Goal: Transaction & Acquisition: Purchase product/service

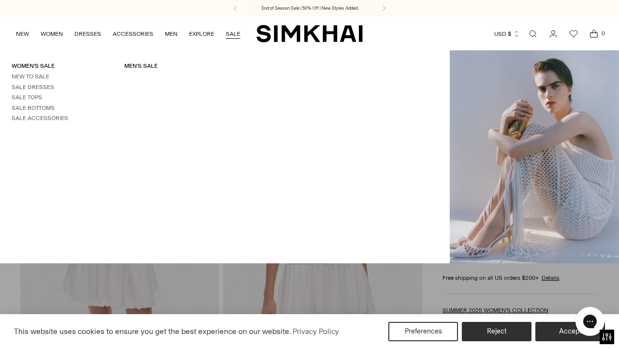
click at [229, 36] on link "SALE" at bounding box center [233, 33] width 15 height 21
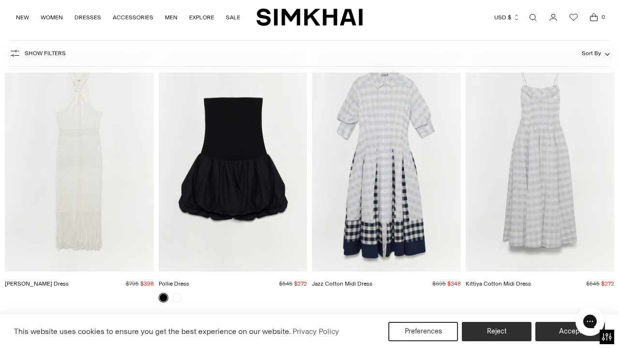
click at [37, 54] on span "Show Filters" at bounding box center [45, 53] width 41 height 7
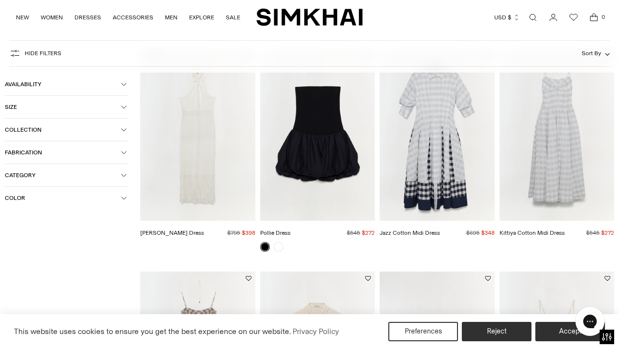
click at [50, 181] on button "Category" at bounding box center [66, 175] width 123 height 22
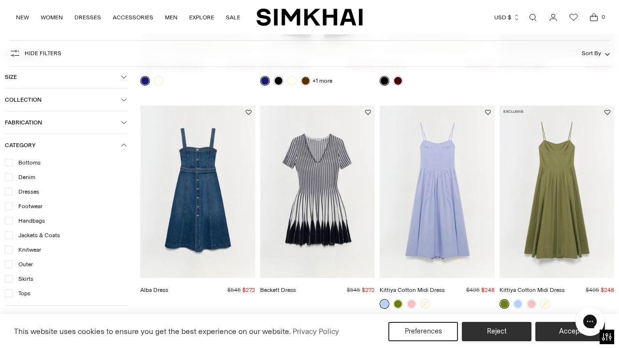
scroll to position [1193, 0]
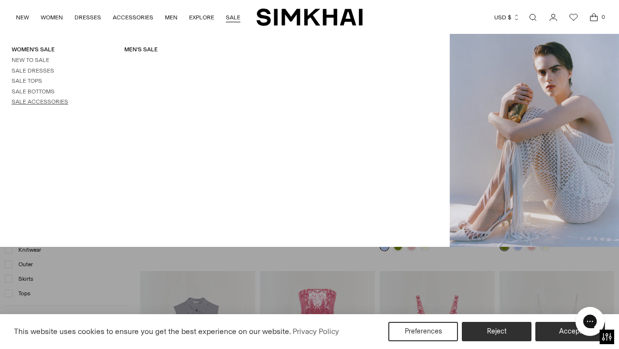
click at [39, 104] on link "Sale Accessories" at bounding box center [40, 101] width 57 height 7
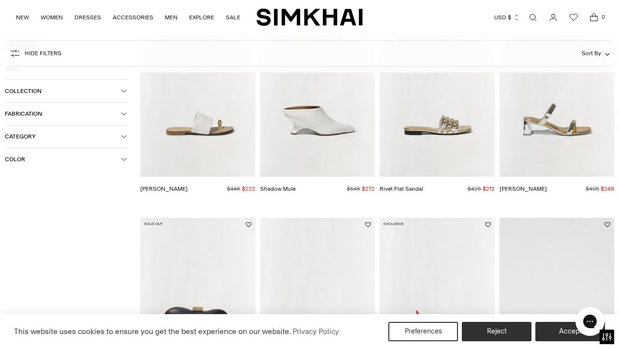
click at [66, 118] on button "Fabrication" at bounding box center [66, 114] width 123 height 22
click at [59, 90] on span "Collection" at bounding box center [63, 91] width 116 height 7
click at [52, 188] on span "Category" at bounding box center [63, 187] width 116 height 7
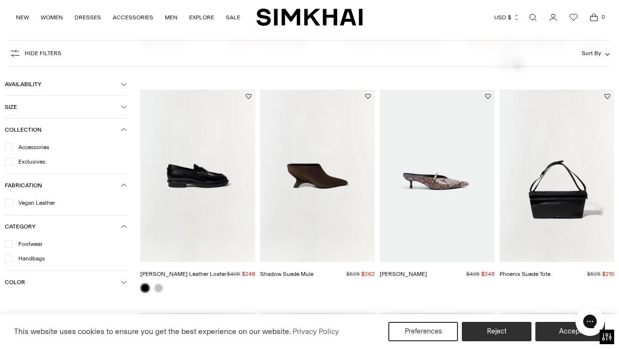
scroll to position [933, 0]
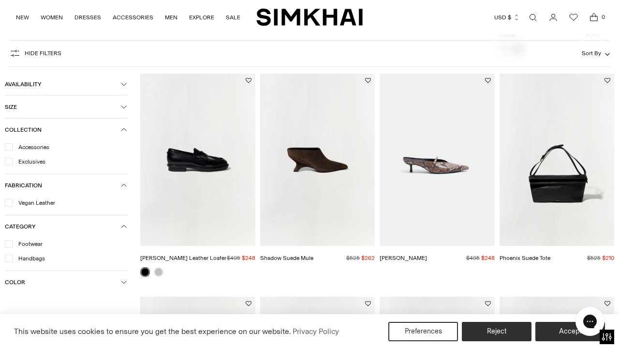
click at [0, 0] on img "Phoenix Suede Tote" at bounding box center [0, 0] width 0 height 0
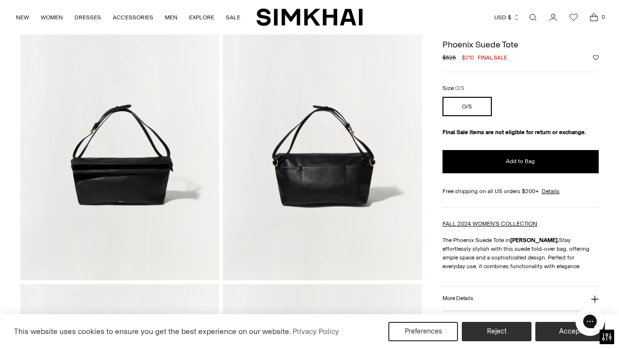
scroll to position [88, 0]
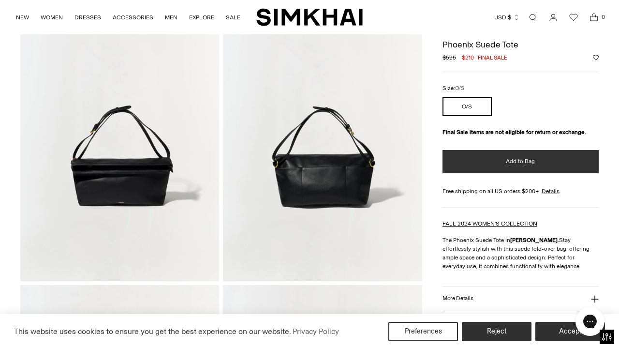
click at [513, 163] on span "Add to Bag" at bounding box center [520, 161] width 29 height 8
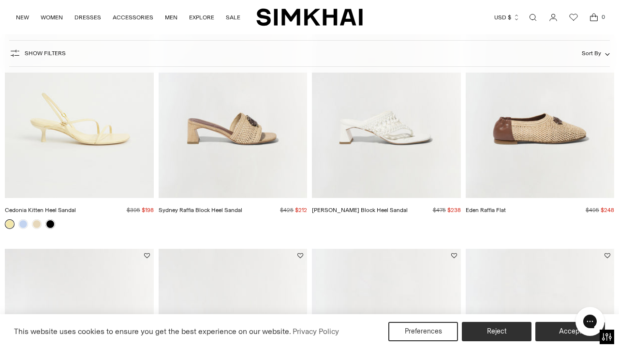
scroll to position [1982, 0]
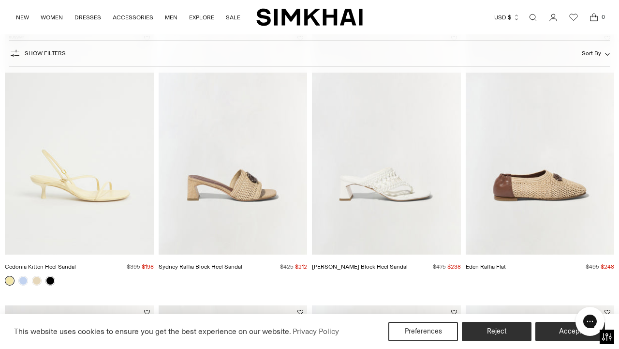
click at [0, 0] on img "Eden Raffia Flat" at bounding box center [0, 0] width 0 height 0
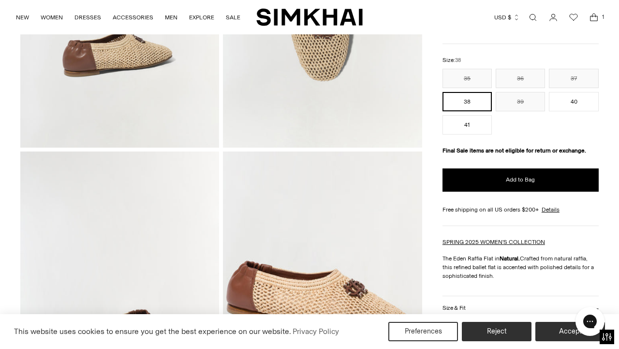
scroll to position [523, 0]
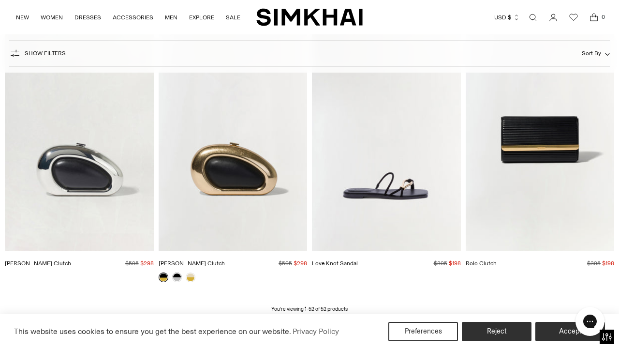
scroll to position [3341, 0]
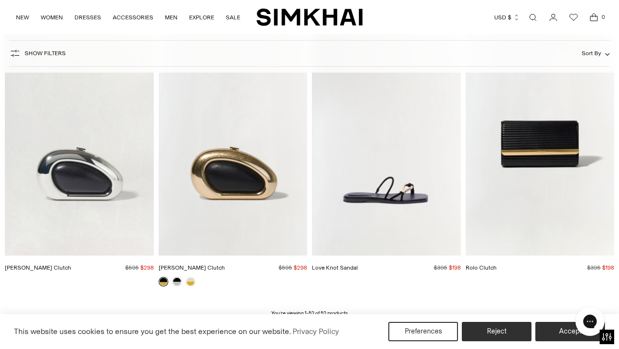
click at [0, 0] on img "Love Knot Sandal" at bounding box center [0, 0] width 0 height 0
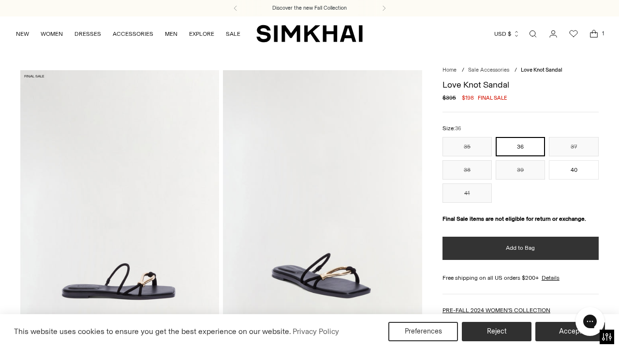
click at [535, 247] on button "Add to Bag" at bounding box center [521, 248] width 156 height 23
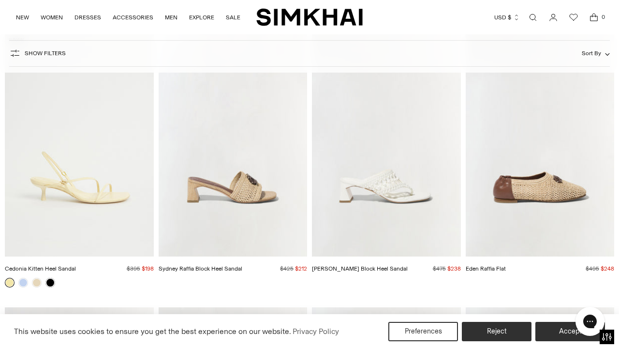
scroll to position [2202, 0]
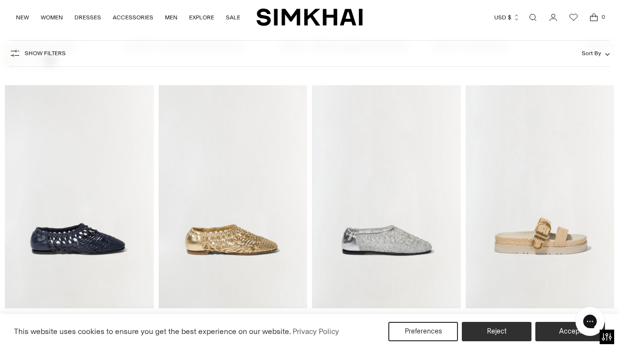
click at [0, 0] on img "Aida Raffia Sandal" at bounding box center [0, 0] width 0 height 0
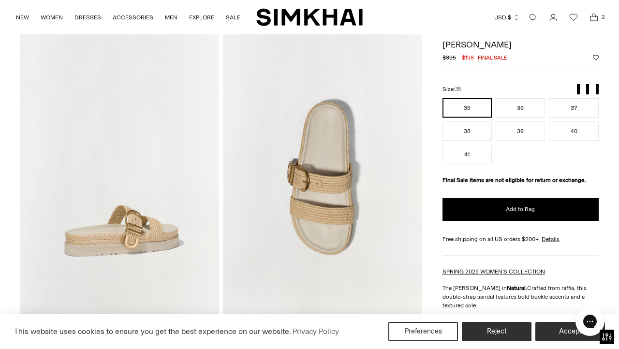
scroll to position [313, 0]
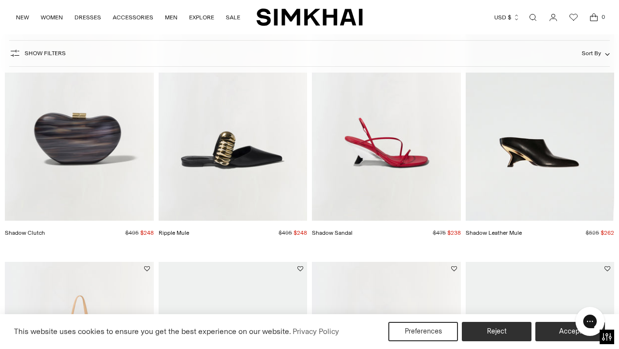
click at [0, 0] on img "Ripple Mule" at bounding box center [0, 0] width 0 height 0
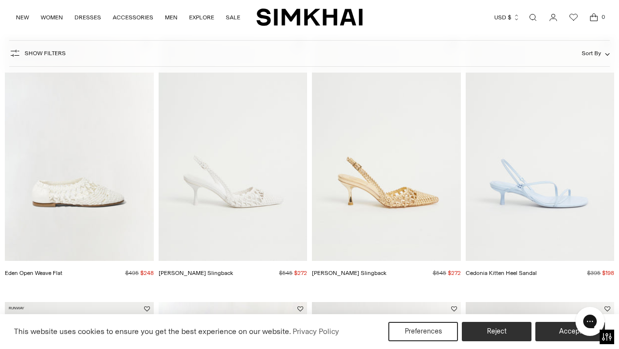
click at [0, 0] on img "Eden Open Weave Flat" at bounding box center [0, 0] width 0 height 0
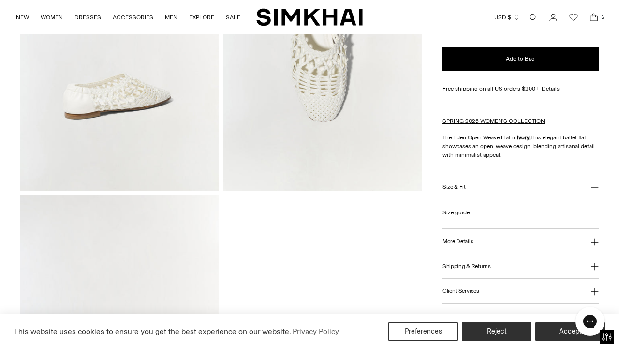
scroll to position [503, 0]
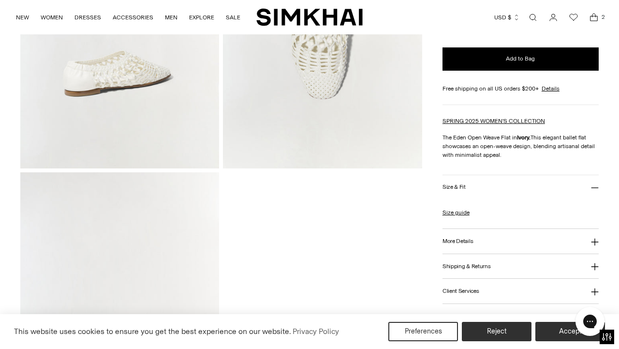
click at [593, 245] on icon at bounding box center [595, 242] width 8 height 8
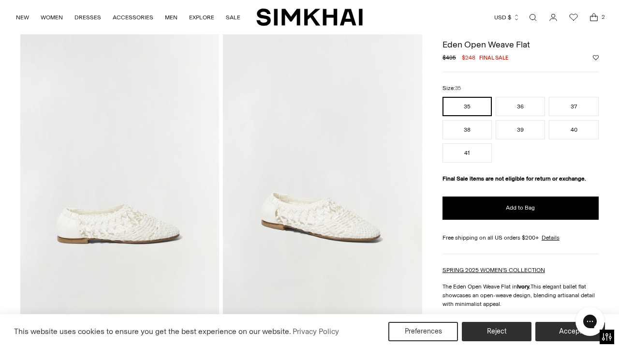
scroll to position [0, 0]
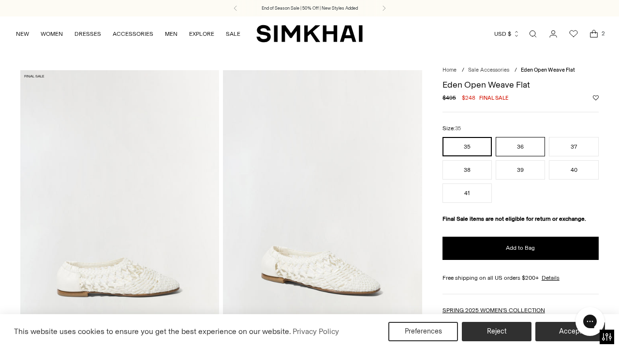
click at [525, 150] on button "36" at bounding box center [520, 146] width 49 height 19
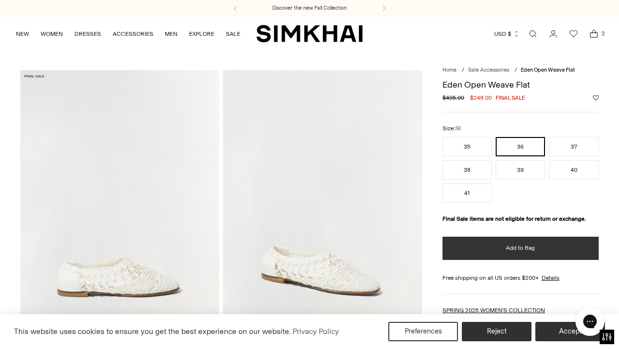
click at [517, 249] on span "Add to Bag" at bounding box center [520, 248] width 29 height 8
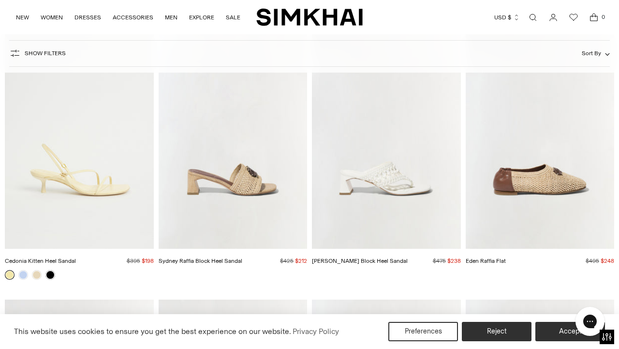
scroll to position [2004, 0]
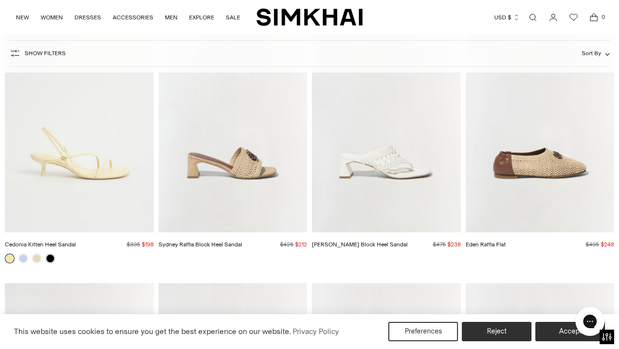
click at [0, 0] on img "Alia Woven Block Heel Sandal" at bounding box center [0, 0] width 0 height 0
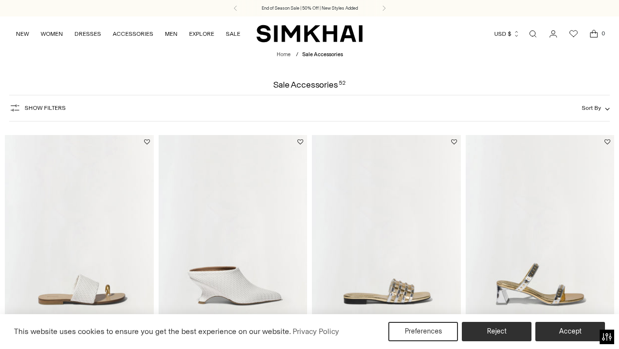
click at [0, 0] on img "Cedonia Kitten Heel Sandal" at bounding box center [0, 0] width 0 height 0
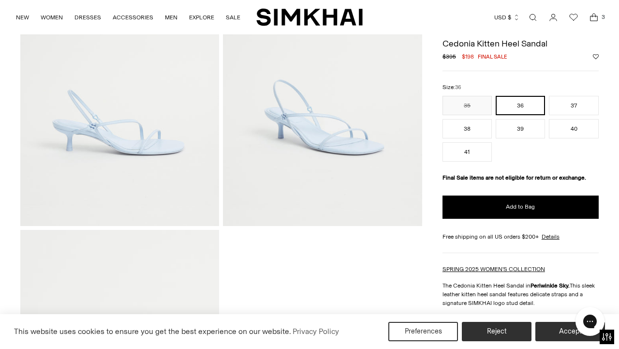
scroll to position [139, 0]
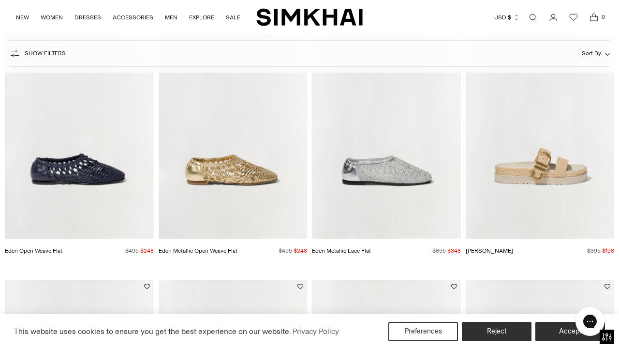
scroll to position [2272, 0]
click at [0, 0] on img "Eden Open Weave Flat" at bounding box center [0, 0] width 0 height 0
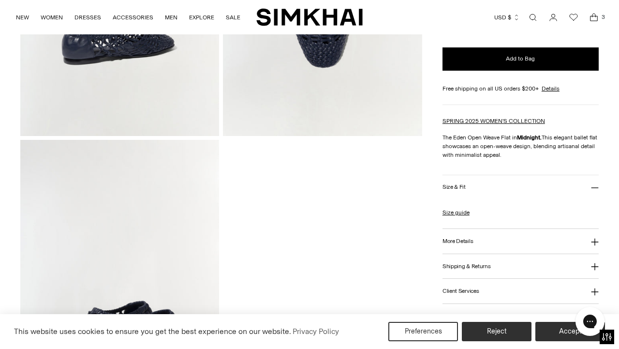
scroll to position [554, 0]
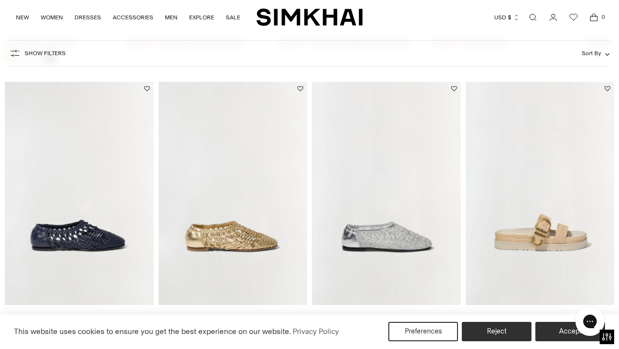
scroll to position [2276, 0]
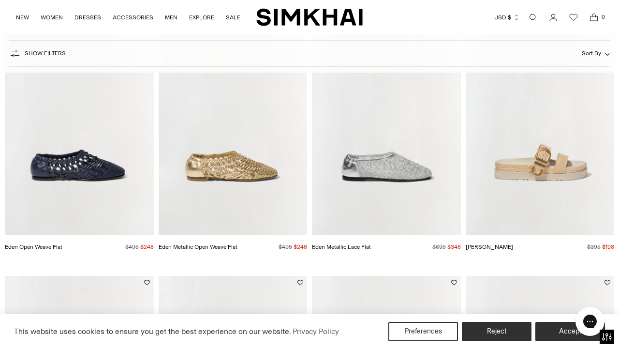
click at [0, 0] on img "Eden Metallic Lace Flat" at bounding box center [0, 0] width 0 height 0
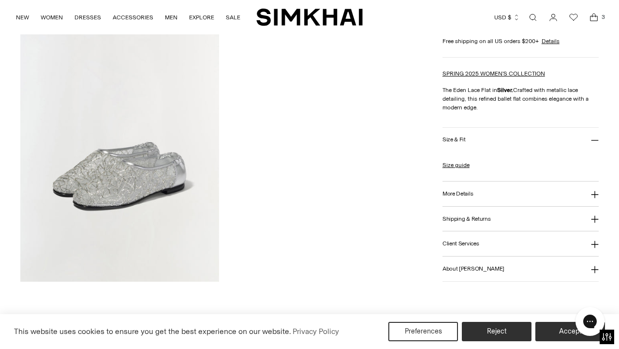
scroll to position [738, 0]
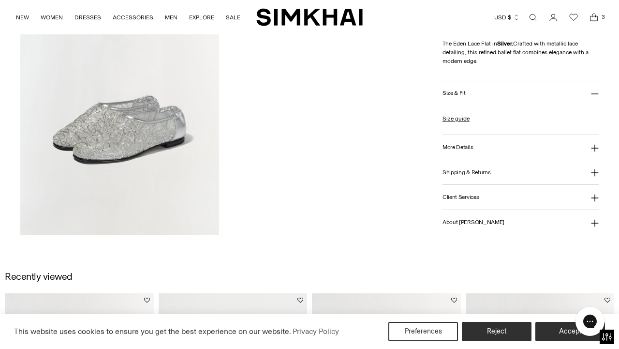
click at [128, 134] on img at bounding box center [119, 86] width 199 height 298
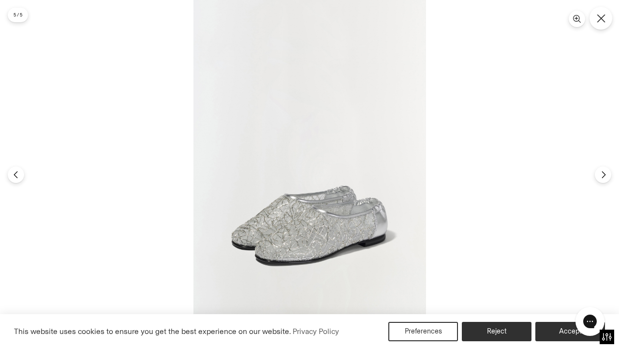
click at [598, 17] on icon "Close" at bounding box center [601, 18] width 9 height 9
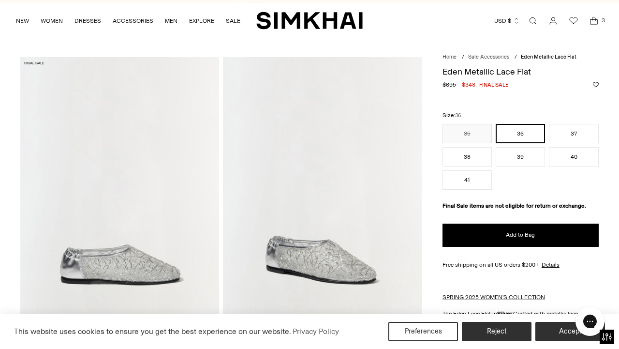
scroll to position [0, 0]
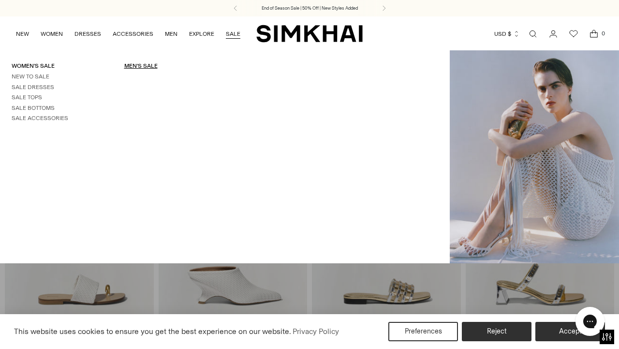
click at [137, 65] on link "Men's Sale" at bounding box center [140, 65] width 33 height 7
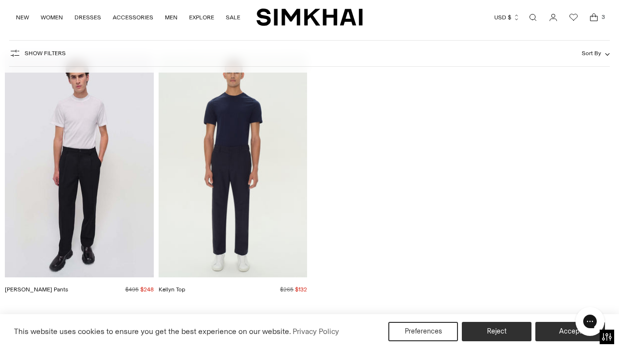
scroll to position [3515, 0]
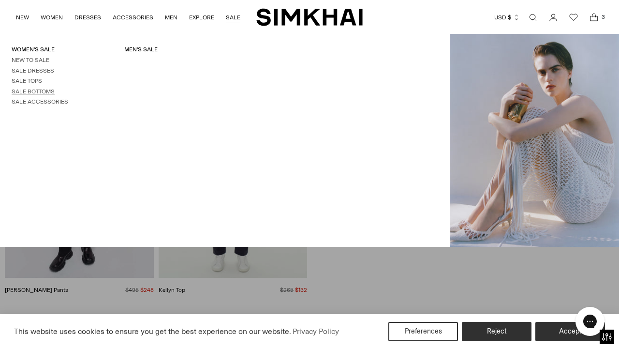
click at [31, 93] on link "Sale Bottoms" at bounding box center [33, 91] width 43 height 7
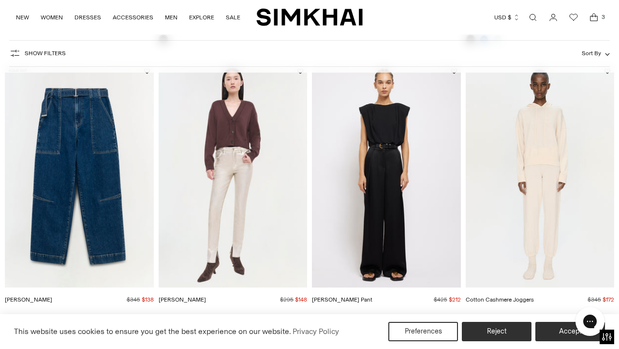
scroll to position [1453, 0]
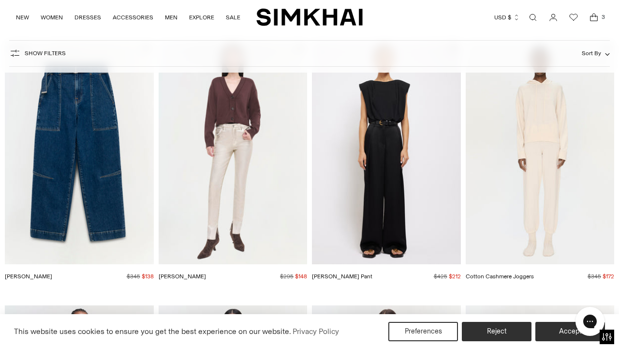
click at [0, 0] on img "Mercer Pant" at bounding box center [0, 0] width 0 height 0
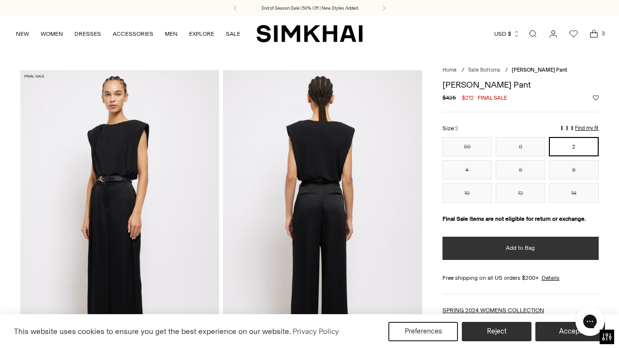
click at [499, 253] on button "Add to Bag" at bounding box center [521, 248] width 156 height 23
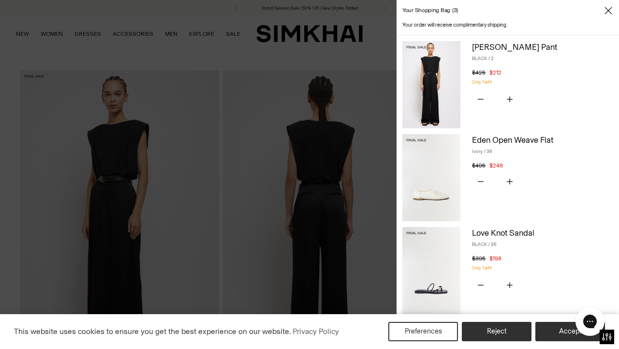
click at [101, 15] on div at bounding box center [309, 174] width 619 height 349
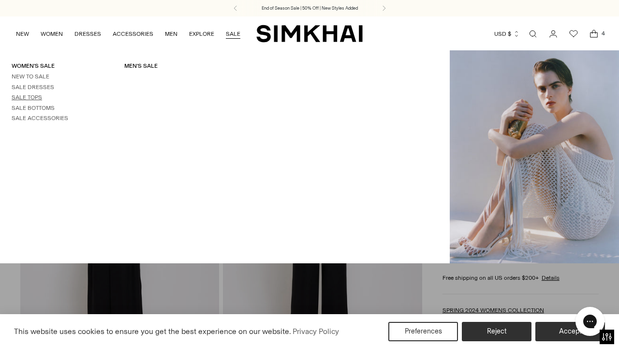
click at [30, 97] on link "Sale Tops" at bounding box center [27, 97] width 30 height 7
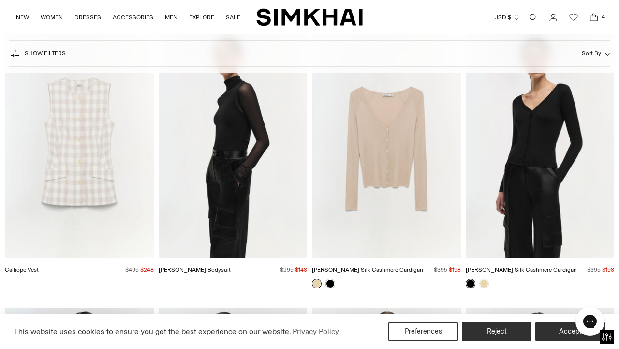
scroll to position [4142, 0]
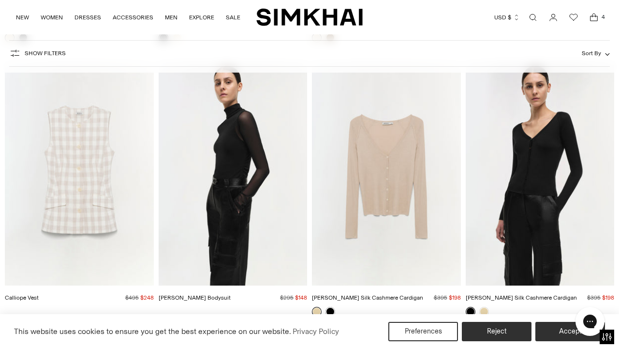
click at [0, 0] on img "Velora Bodysuit" at bounding box center [0, 0] width 0 height 0
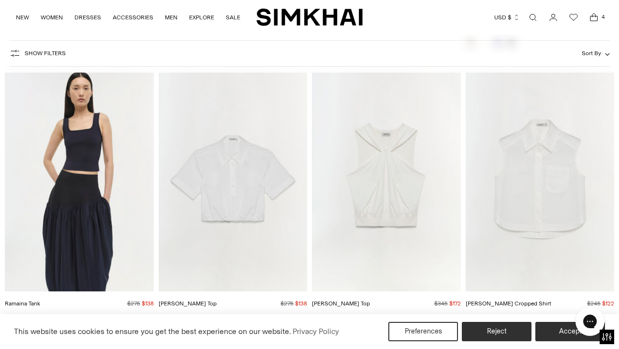
scroll to position [4962, 0]
